Goal: Task Accomplishment & Management: Manage account settings

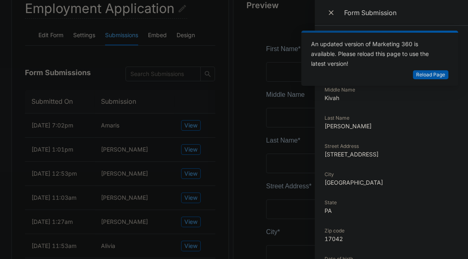
click at [349, 98] on dd "Kivah" at bounding box center [391, 98] width 134 height 9
click at [418, 77] on span "Reload Page" at bounding box center [430, 75] width 29 height 8
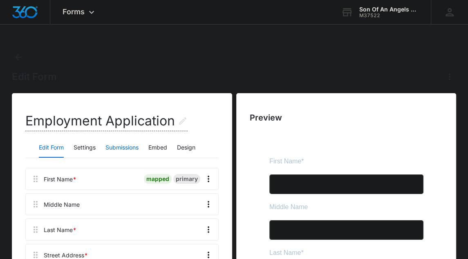
click at [121, 150] on button "Submissions" at bounding box center [121, 148] width 33 height 20
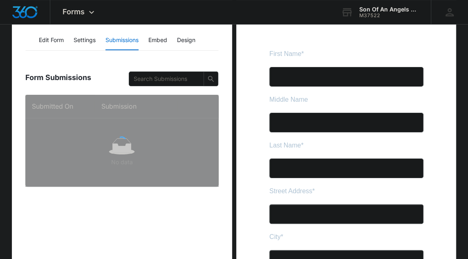
scroll to position [108, 0]
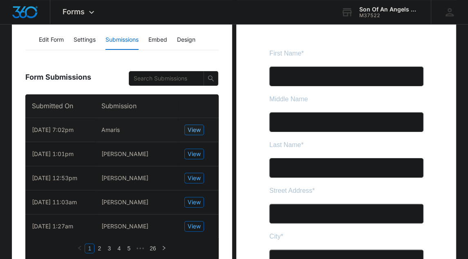
click at [196, 134] on span "View" at bounding box center [194, 129] width 13 height 9
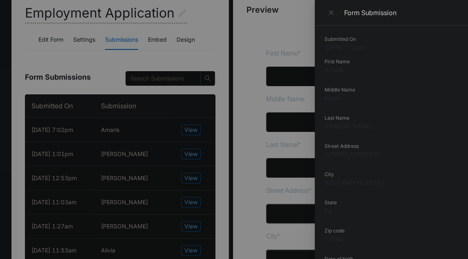
click at [333, 73] on dd "Amaris" at bounding box center [391, 69] width 134 height 9
copy dd "Amaris"
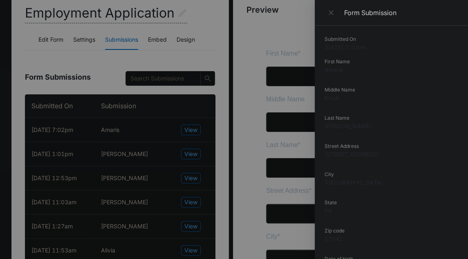
click at [434, 87] on dt "Middle Name" at bounding box center [391, 89] width 134 height 7
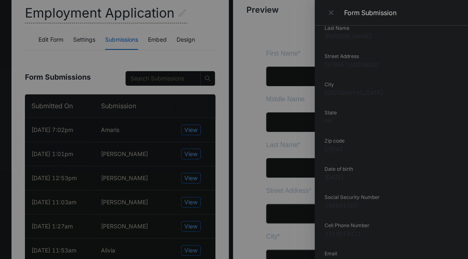
scroll to position [91, 0]
click at [341, 233] on dd "2158015011" at bounding box center [391, 232] width 134 height 9
copy dd "2158015011"
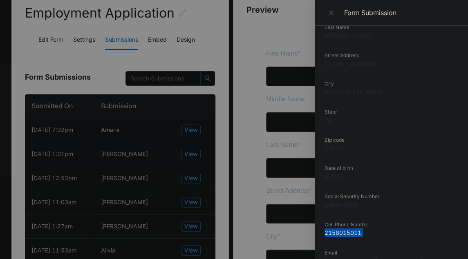
click at [326, 9] on button "Close" at bounding box center [331, 13] width 15 height 12
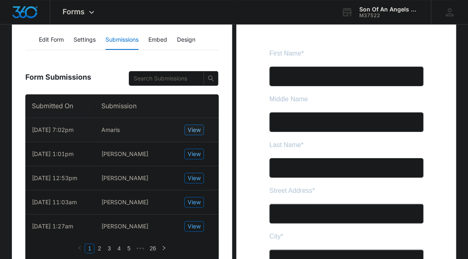
scroll to position [0, 0]
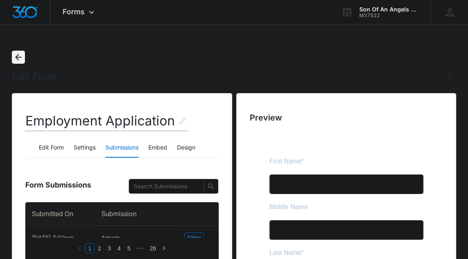
click at [14, 52] on icon "Back" at bounding box center [18, 57] width 10 height 10
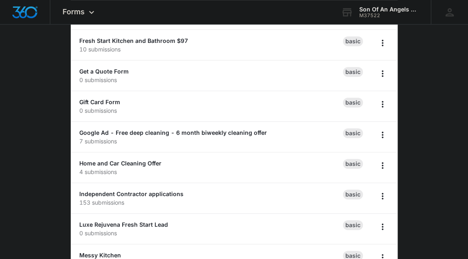
scroll to position [289, 0]
